Goal: Contribute content: Add original content to the website for others to see

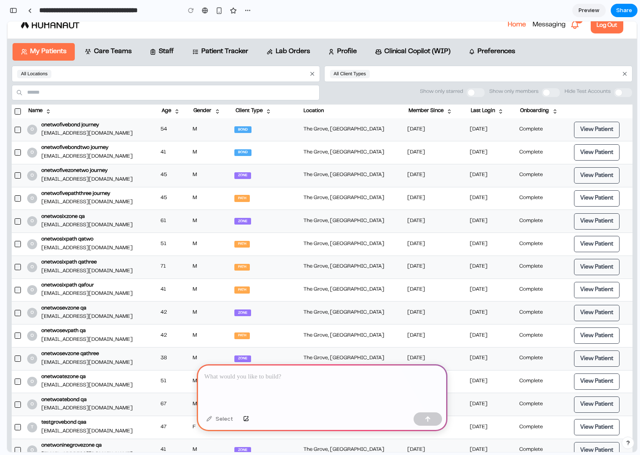
scroll to position [19, 0]
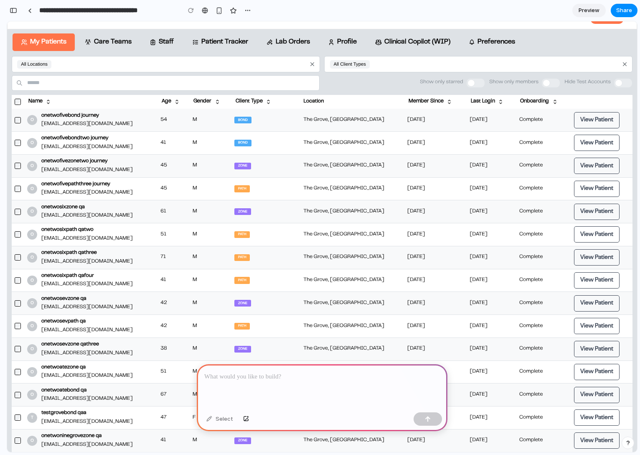
click at [306, 387] on div at bounding box center [322, 386] width 251 height 45
click at [277, 384] on div at bounding box center [322, 386] width 251 height 45
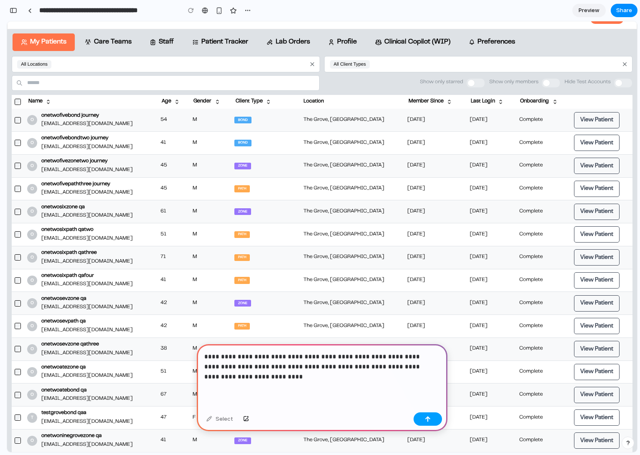
click at [425, 419] on div "button" at bounding box center [428, 419] width 6 height 6
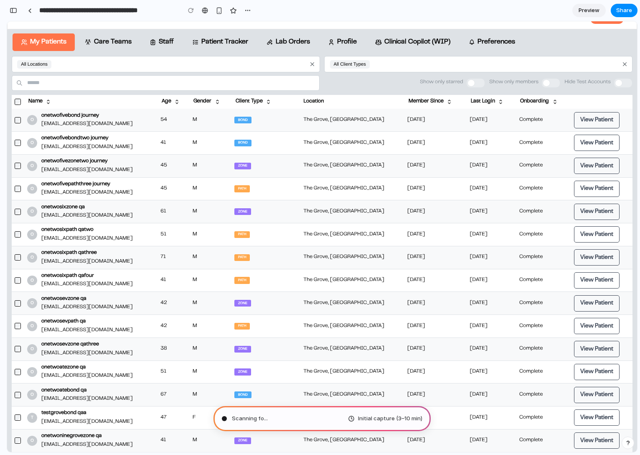
type input "**********"
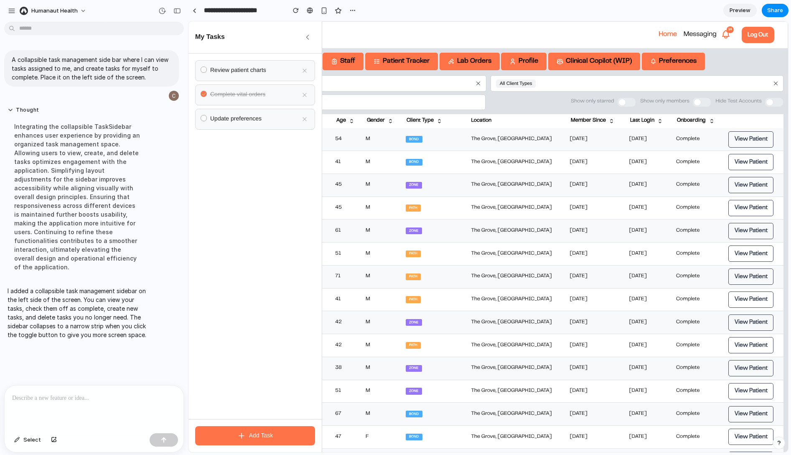
scroll to position [0, 0]
click at [306, 36] on icon "button" at bounding box center [308, 37] width 8 height 8
